Goal: Find specific page/section: Find specific page/section

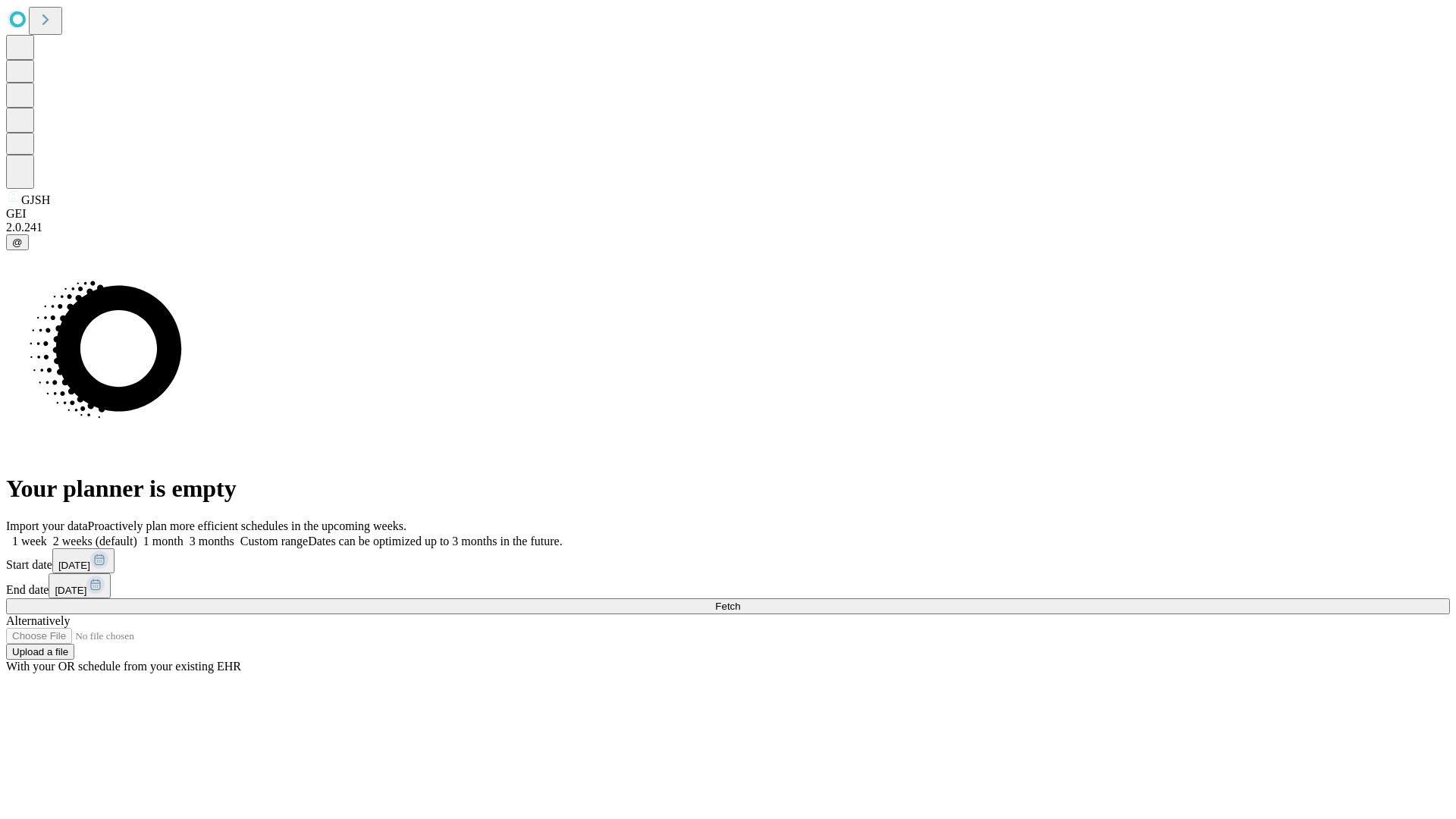
click at [740, 601] on span "Fetch" at bounding box center [728, 606] width 25 height 11
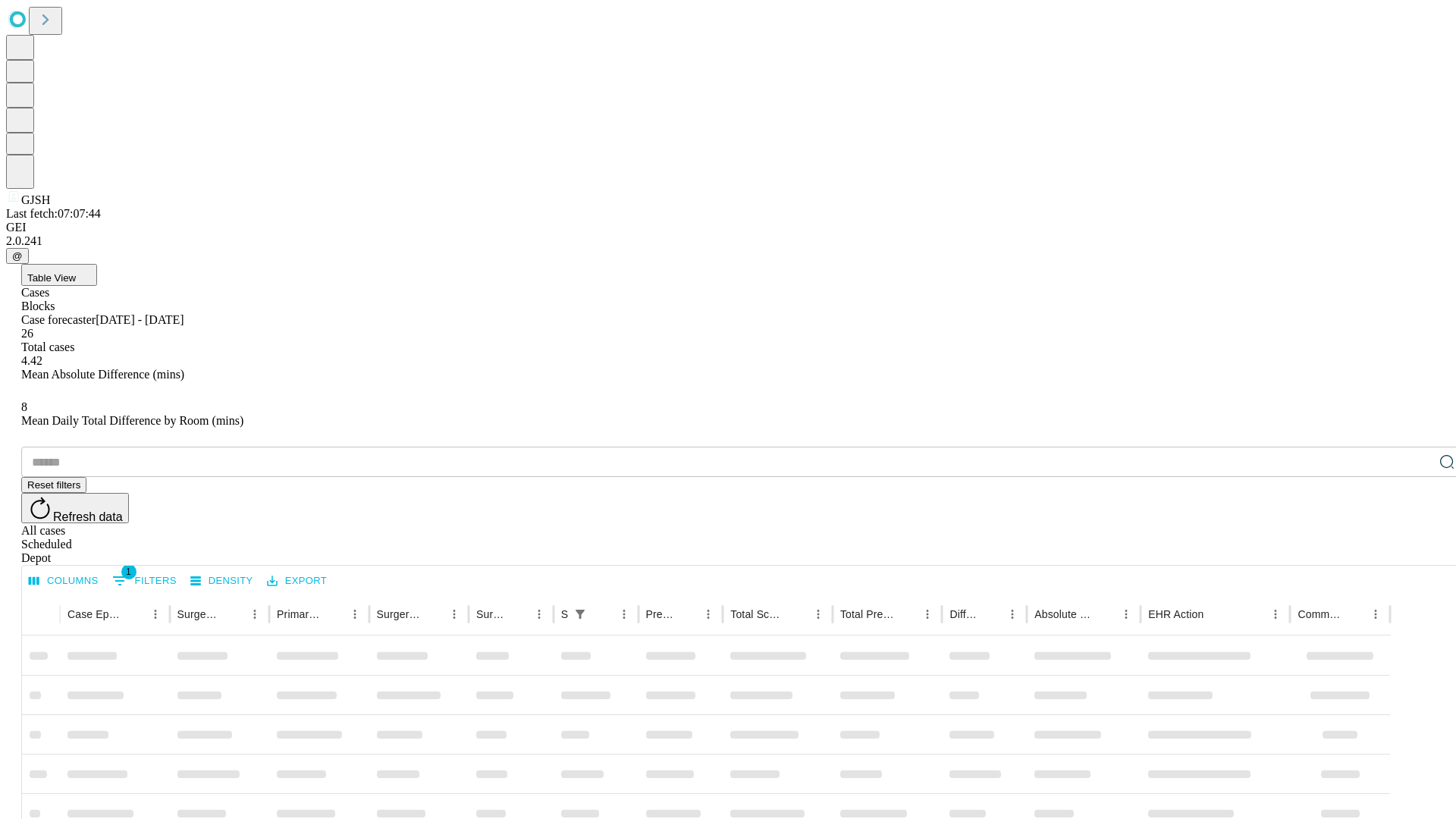
click at [1417, 551] on div "Depot" at bounding box center [743, 558] width 1444 height 14
